Goal: Check status: Check status

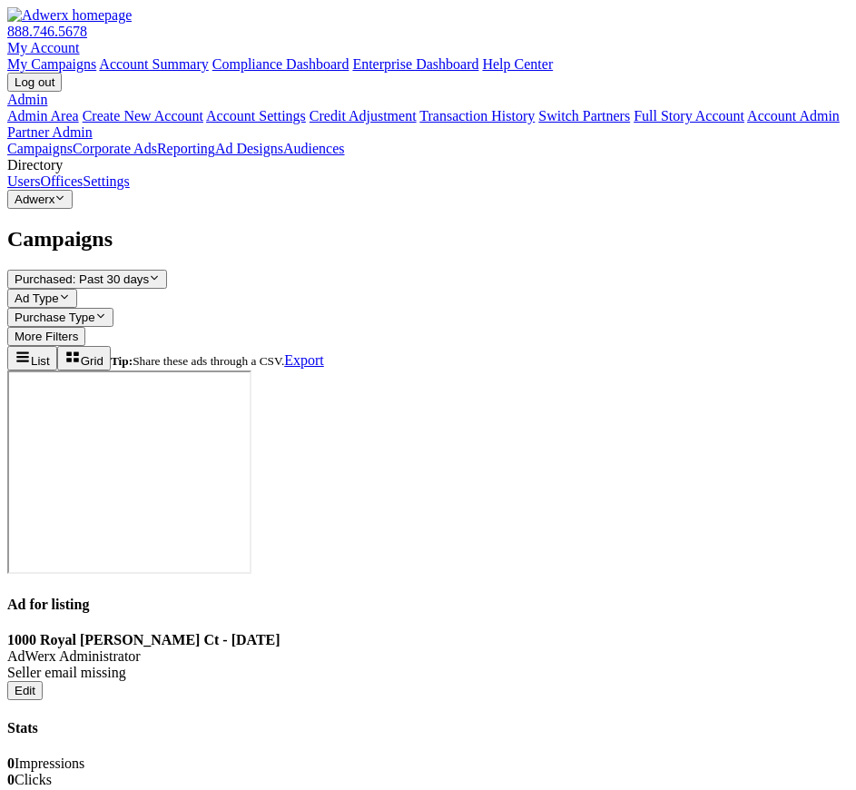
click at [113, 227] on span "Campaigns" at bounding box center [59, 239] width 105 height 24
click at [191, 141] on div "Campaigns Corporate Ads Reporting Ad Designs Audiences Directory Users Offices …" at bounding box center [428, 628] width 842 height 975
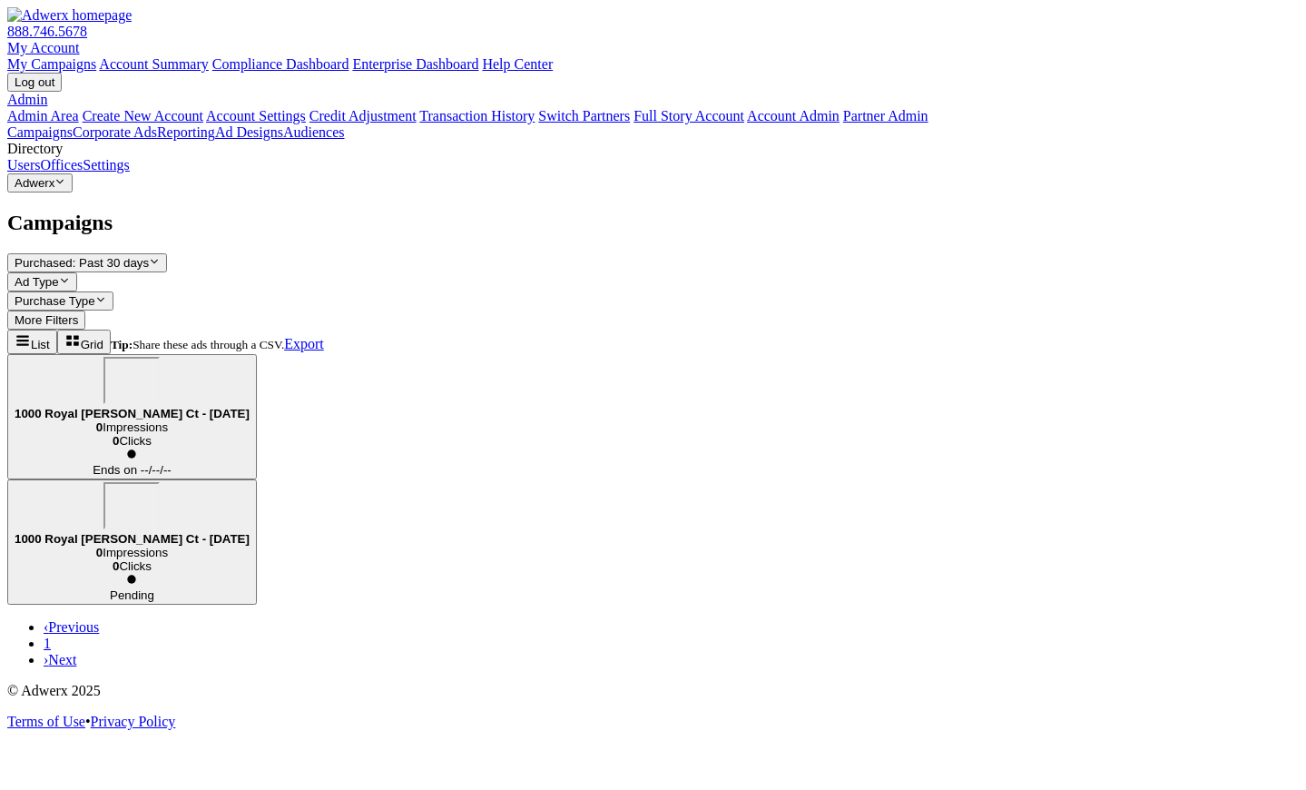
click at [619, 354] on div "1000 Royal Hunt Ct - 2025-10-01 0 Impressions 0 Clicks Ends on --/--/--" at bounding box center [653, 416] width 1292 height 125
click at [250, 357] on div "1000 Royal [PERSON_NAME] Ct - [DATE]" at bounding box center [132, 389] width 235 height 64
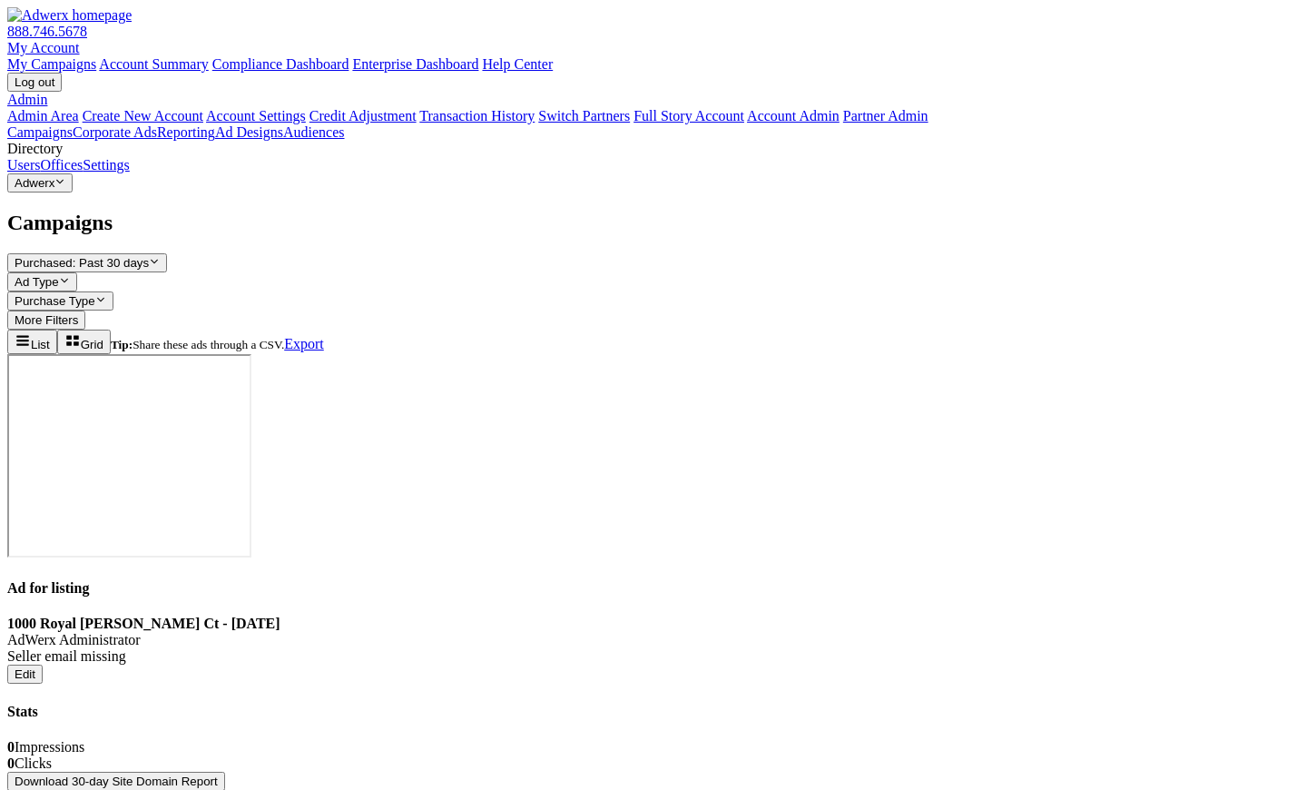
click at [225, 772] on button "Download 30-day Site Domain Report" at bounding box center [116, 781] width 218 height 19
click at [145, 140] on link "Corporate Ads" at bounding box center [115, 131] width 84 height 15
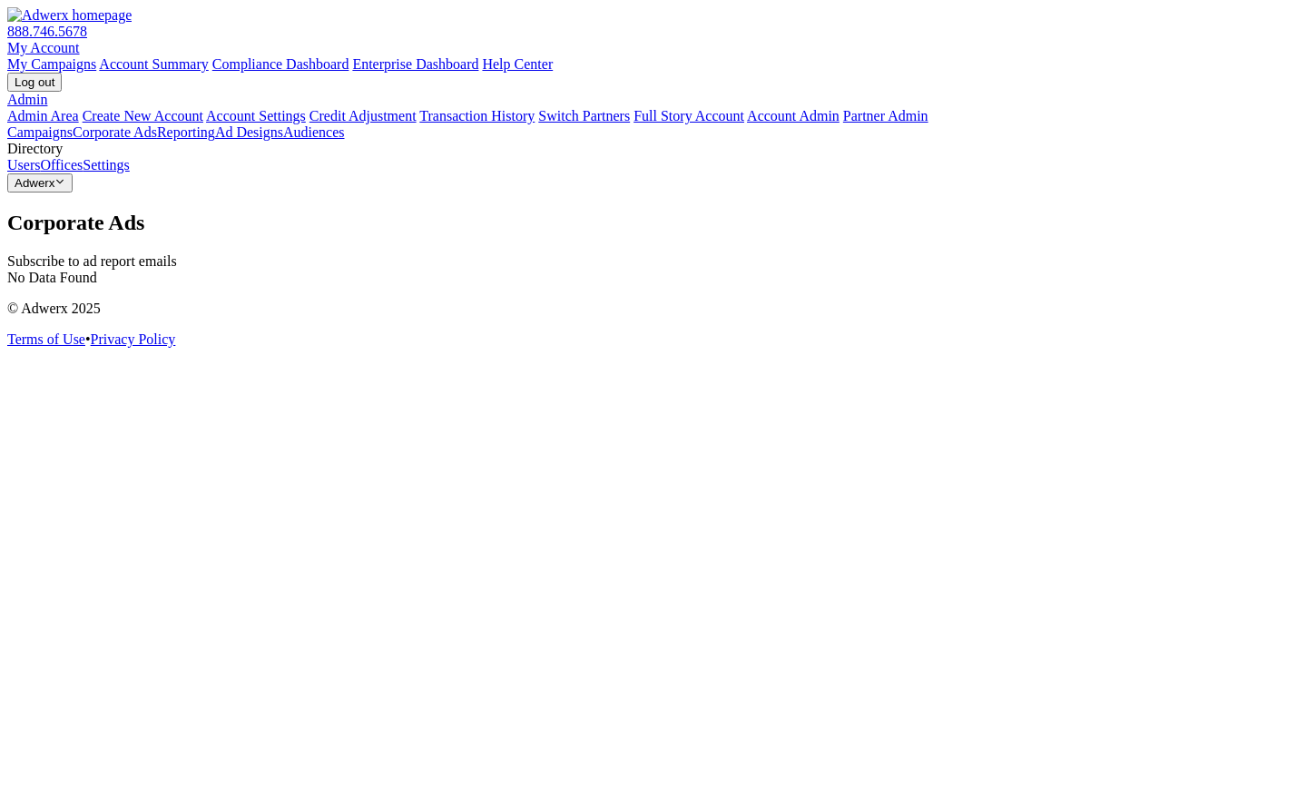
click at [514, 286] on div "Corporate Ads Subscribe to ad report emails No Data Found" at bounding box center [653, 248] width 1292 height 75
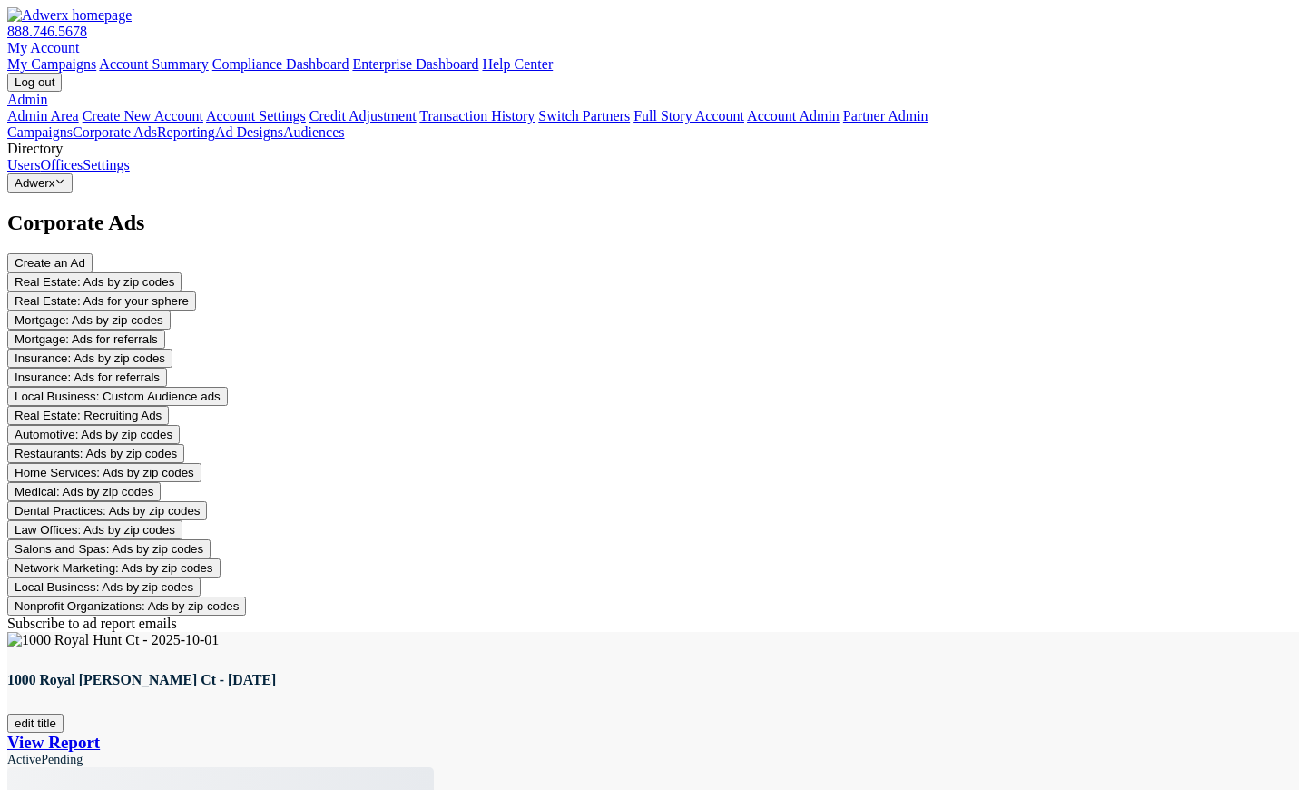
click at [647, 512] on div "Corporate Ads Create an Ad Real Estate: Ads by zip codes Real Estate: Ads for y…" at bounding box center [653, 676] width 1292 height 930
click at [566, 567] on div "Corporate Ads Create an Ad Real Estate: Ads by zip codes Real Estate: Ads for y…" at bounding box center [653, 676] width 1292 height 930
click at [73, 124] on link "Campaigns" at bounding box center [39, 131] width 65 height 15
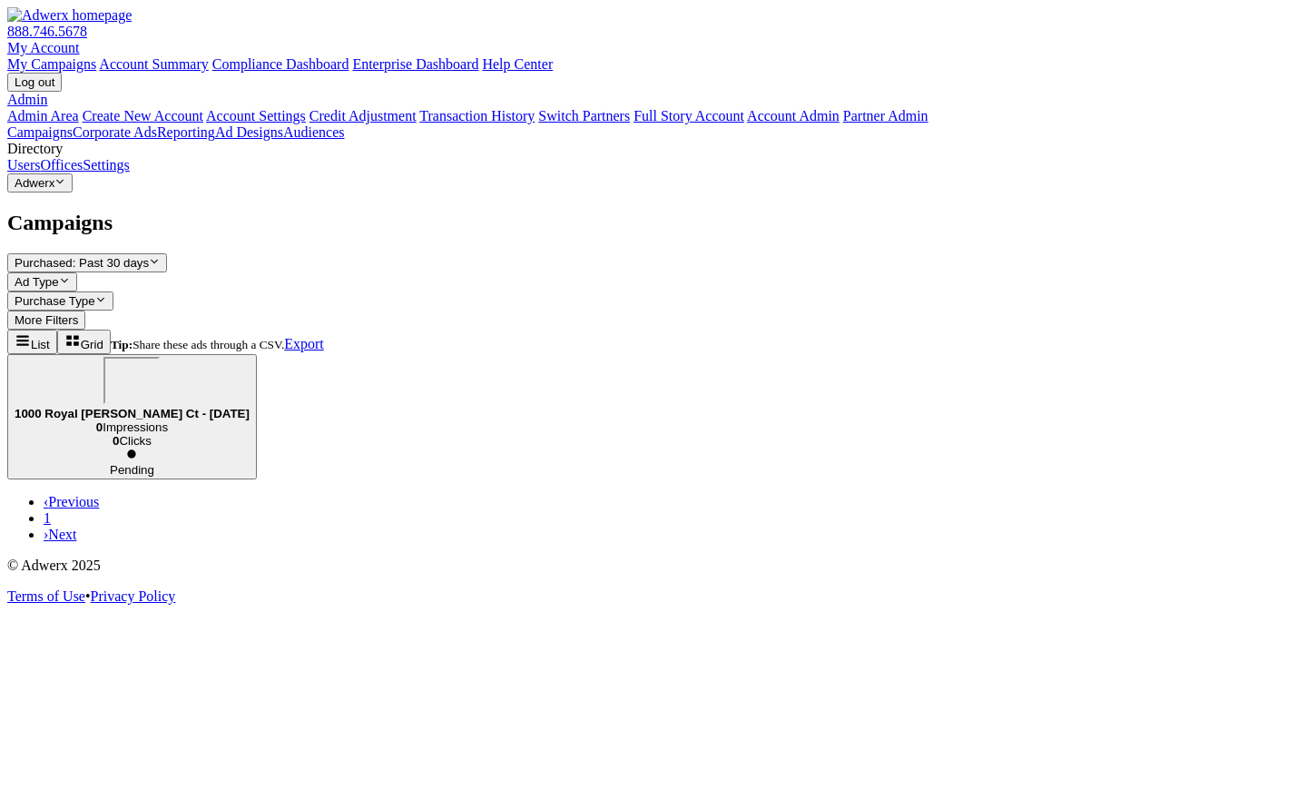
click at [250, 357] on div "1000 Royal [PERSON_NAME] Ct - [DATE]" at bounding box center [132, 389] width 235 height 64
click at [661, 354] on div "1000 Royal Hunt Ct - 2025-09-11 0 Impressions 0 Clicks Ends on --/--/--" at bounding box center [653, 416] width 1292 height 125
click at [250, 357] on div "1000 Royal [PERSON_NAME] Ct - [DATE]" at bounding box center [132, 389] width 235 height 64
